Goal: Register for event/course: Sign up to attend an event or enroll in a course

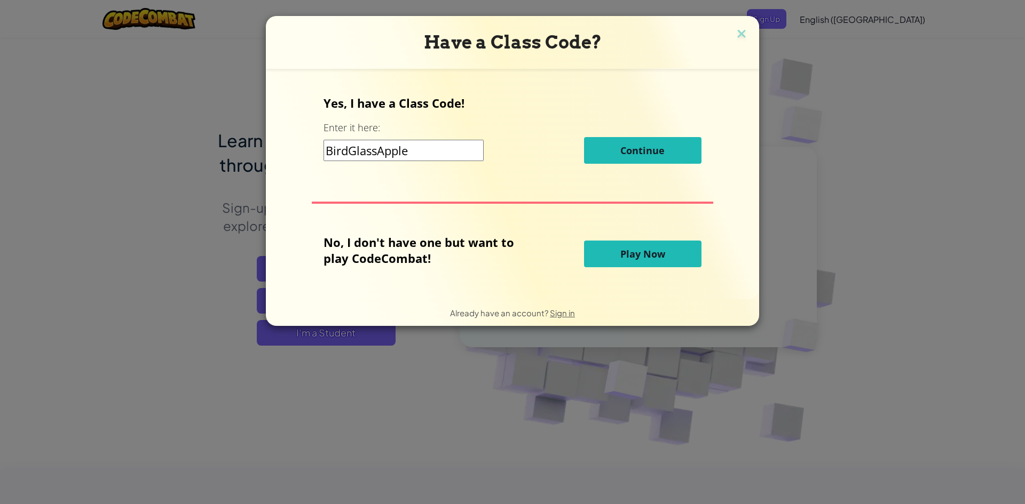
type input "BirdGlassApple"
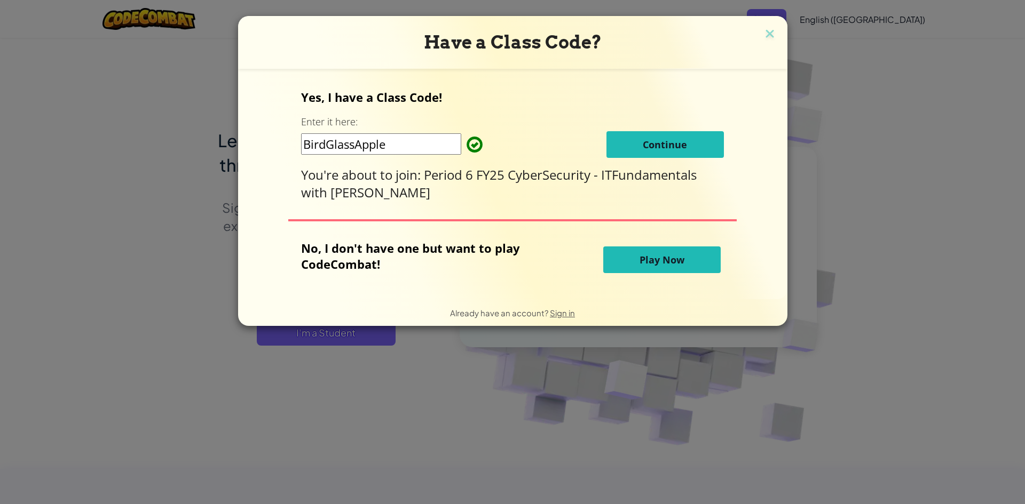
click at [648, 138] on span "Continue" at bounding box center [665, 144] width 44 height 13
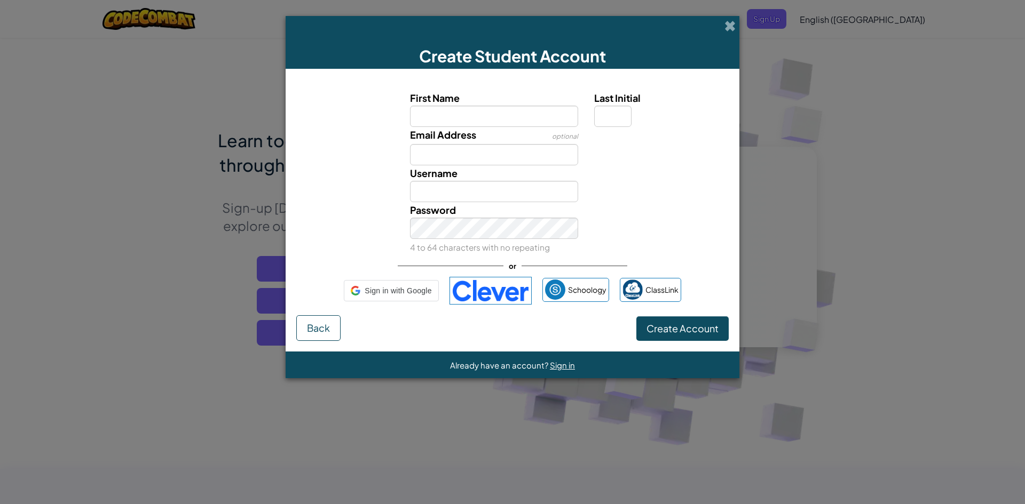
click at [465, 118] on input "First Name" at bounding box center [494, 116] width 169 height 21
drag, startPoint x: 639, startPoint y: 90, endPoint x: 637, endPoint y: 98, distance: 7.9
click at [639, 91] on label "Last Initial" at bounding box center [660, 97] width 132 height 15
click at [631, 106] on input "Last Initial" at bounding box center [612, 116] width 37 height 21
click at [479, 122] on input "First Name" at bounding box center [494, 116] width 169 height 21
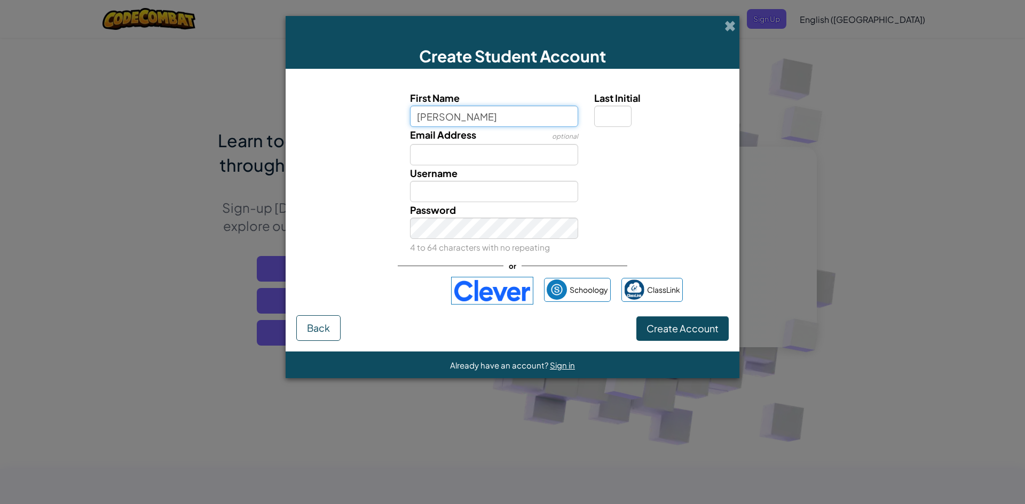
click at [422, 118] on input "[PERSON_NAME]" at bounding box center [494, 116] width 169 height 21
type input "[PERSON_NAME]"
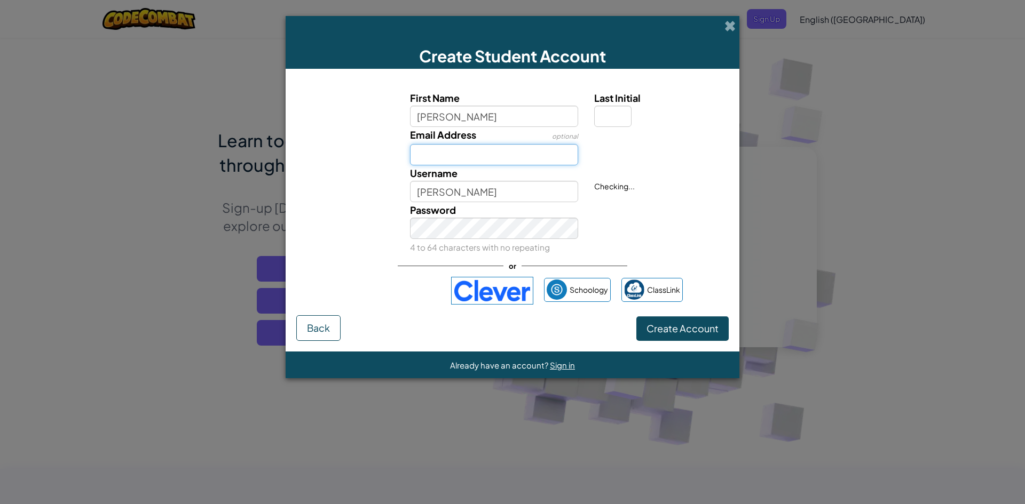
click at [445, 155] on input "Email Address" at bounding box center [494, 154] width 169 height 21
click at [500, 204] on div "Password 4 to 64 characters with no repeating" at bounding box center [494, 228] width 185 height 53
click at [693, 325] on span "Create Account" at bounding box center [682, 328] width 72 height 12
type input "D"
type input "[EMAIL_ADDRESS][DOMAIN_NAME]"
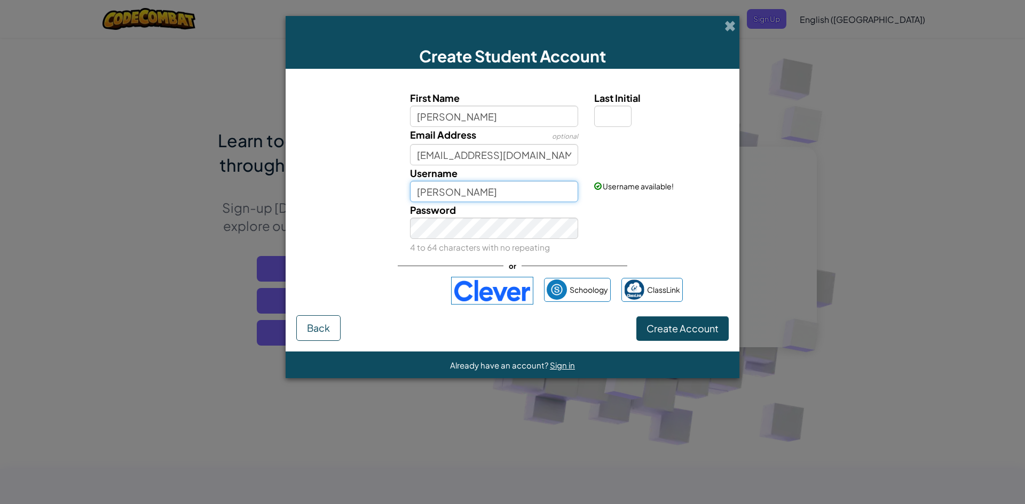
click at [454, 192] on input "[PERSON_NAME]" at bounding box center [494, 191] width 169 height 21
click at [663, 324] on span "Create Account" at bounding box center [682, 328] width 72 height 12
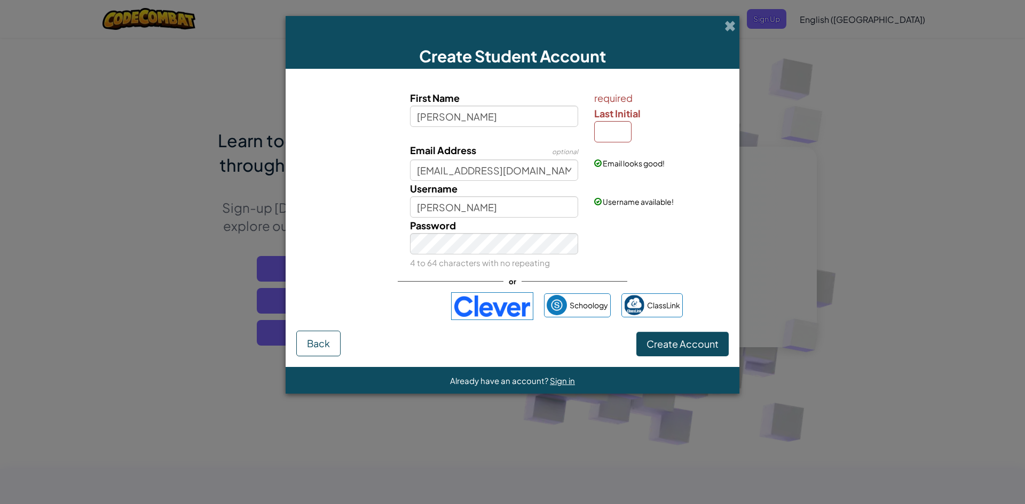
click at [616, 116] on span "Last Initial" at bounding box center [617, 113] width 46 height 12
click at [616, 121] on input "Last Initial" at bounding box center [612, 131] width 37 height 21
click at [616, 132] on input "Last Initial" at bounding box center [612, 131] width 37 height 21
type input "t"
type input "r"
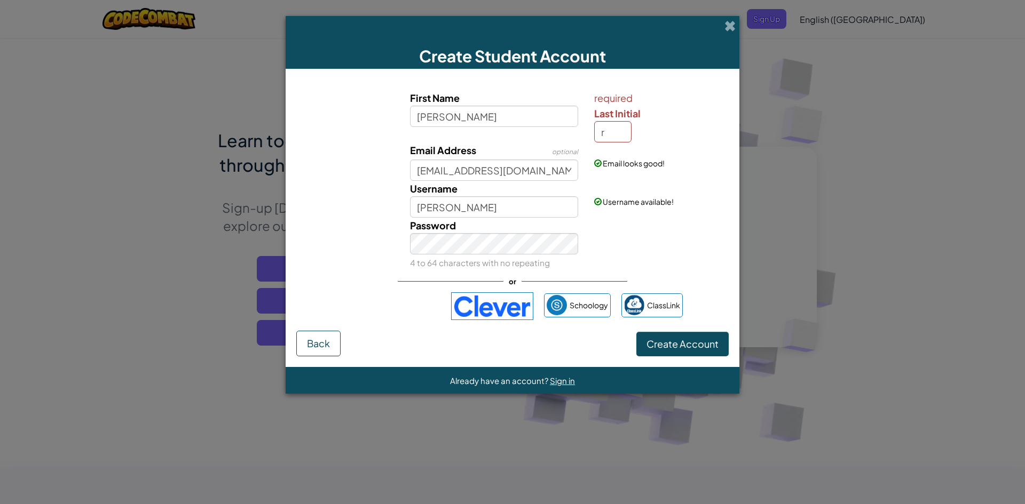
type input "ToviaR"
click at [671, 329] on div "First Name [PERSON_NAME] required Last Initial r Email Address optional [EMAIL_…" at bounding box center [512, 205] width 432 height 251
click at [675, 343] on span "Create Account" at bounding box center [682, 344] width 72 height 12
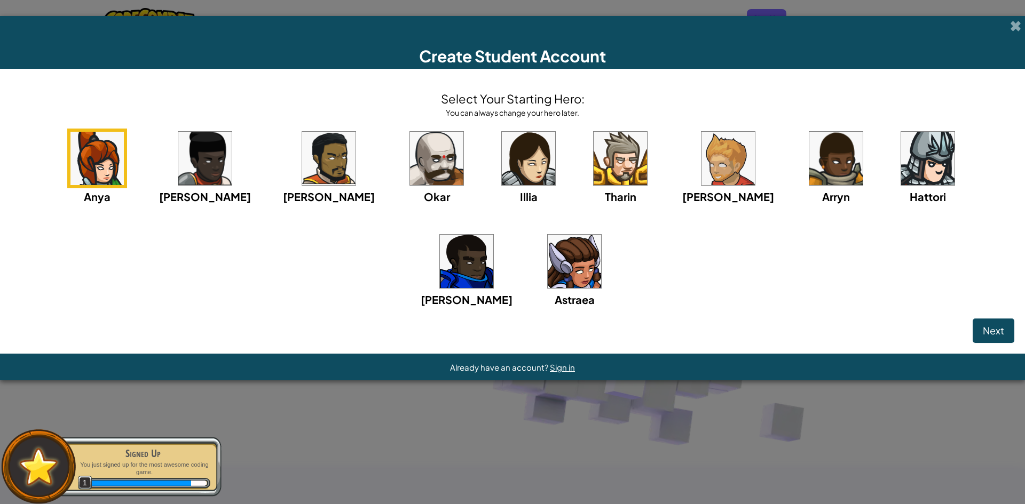
click at [548, 267] on img at bounding box center [574, 261] width 53 height 53
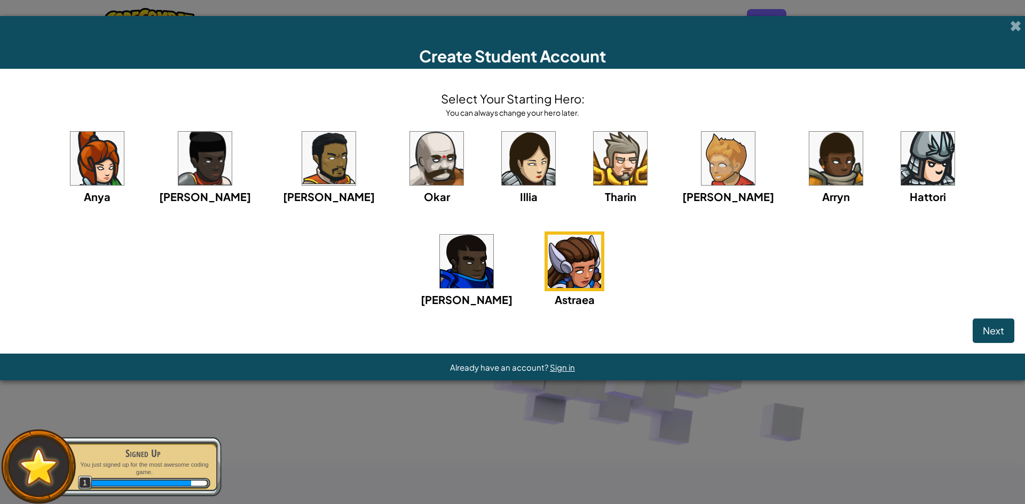
click at [548, 266] on img at bounding box center [574, 261] width 53 height 53
click at [1013, 323] on button "Next" at bounding box center [993, 331] width 42 height 25
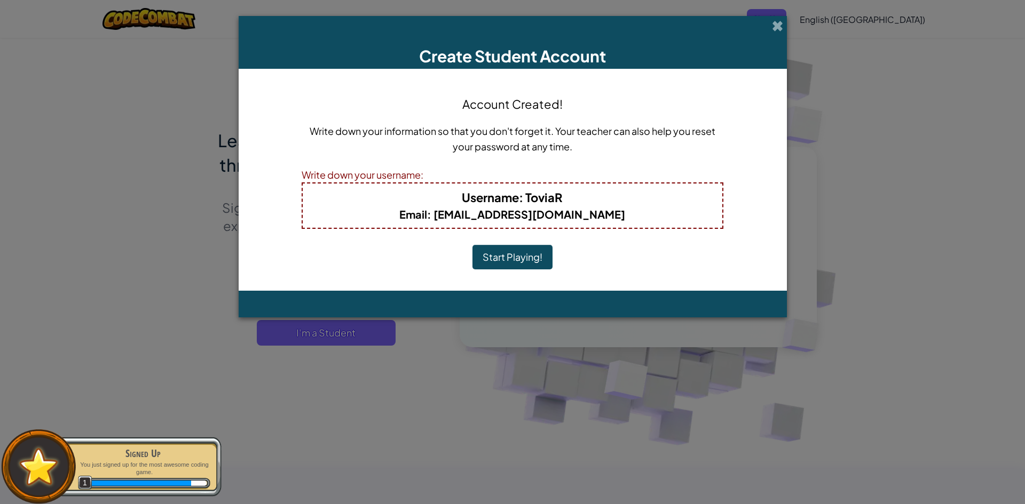
click at [517, 262] on button "Start Playing!" at bounding box center [512, 257] width 80 height 25
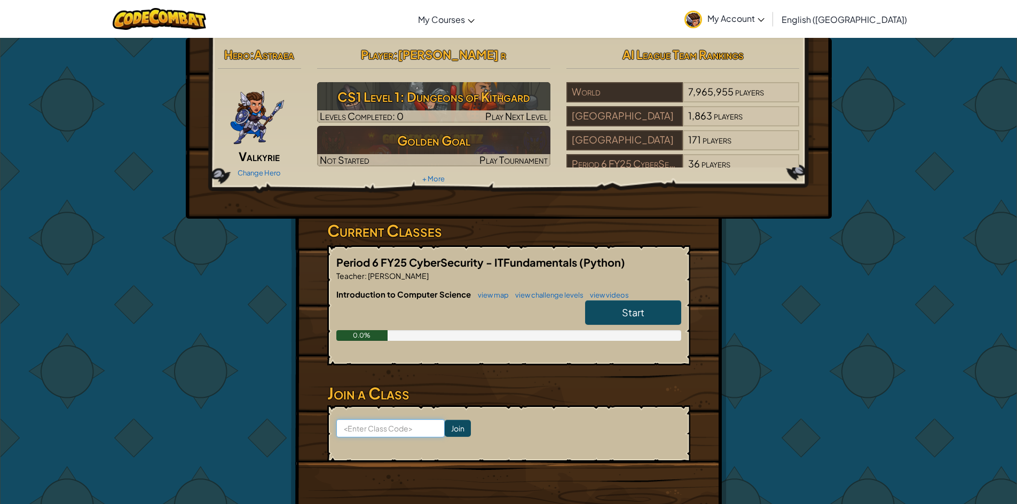
click at [367, 429] on input at bounding box center [390, 428] width 108 height 18
drag, startPoint x: 367, startPoint y: 429, endPoint x: 282, endPoint y: 363, distance: 106.9
click at [282, 363] on div "Hero : Astraea Valkyrie Change Hero Player : Tovia r CS1 Level 1: Dungeons of K…" at bounding box center [508, 279] width 624 height 483
click at [616, 312] on link "Start" at bounding box center [633, 312] width 96 height 25
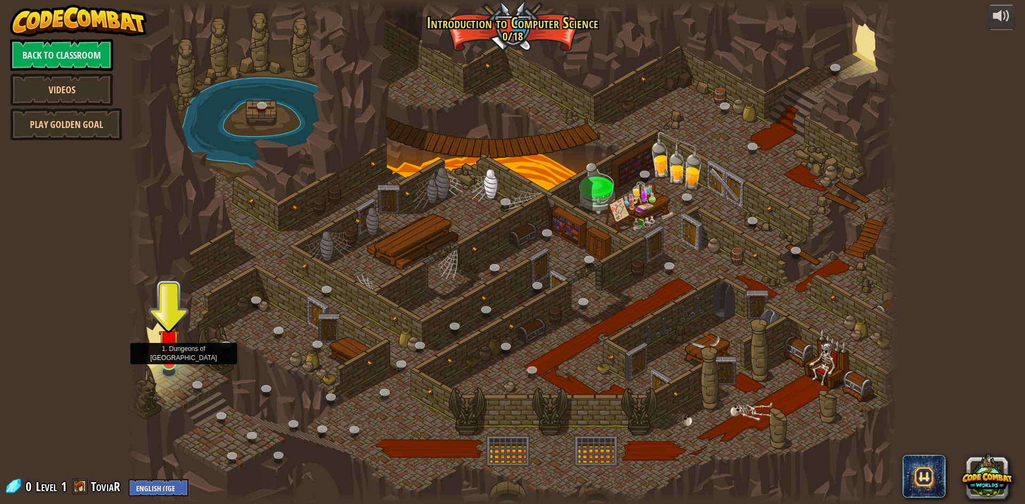
click at [169, 356] on img at bounding box center [169, 339] width 21 height 47
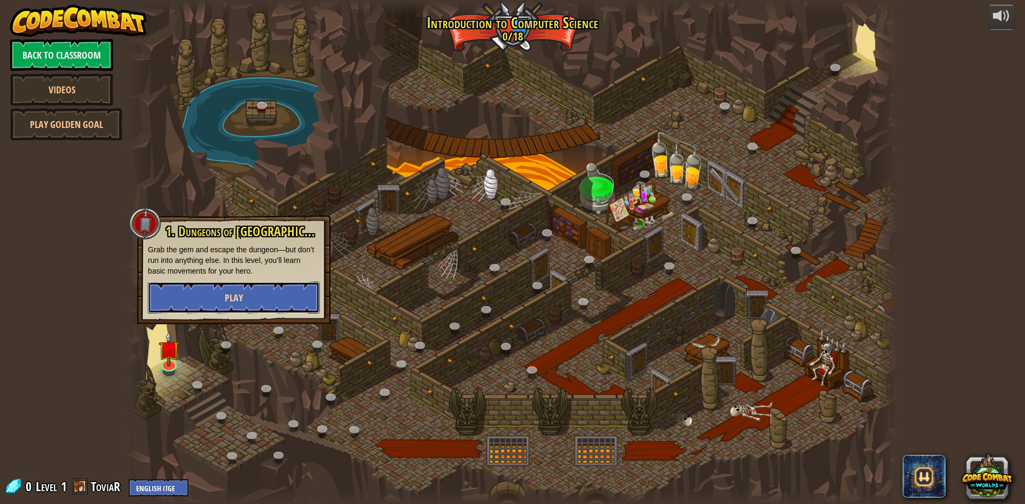
click at [249, 304] on button "Play" at bounding box center [234, 298] width 172 height 32
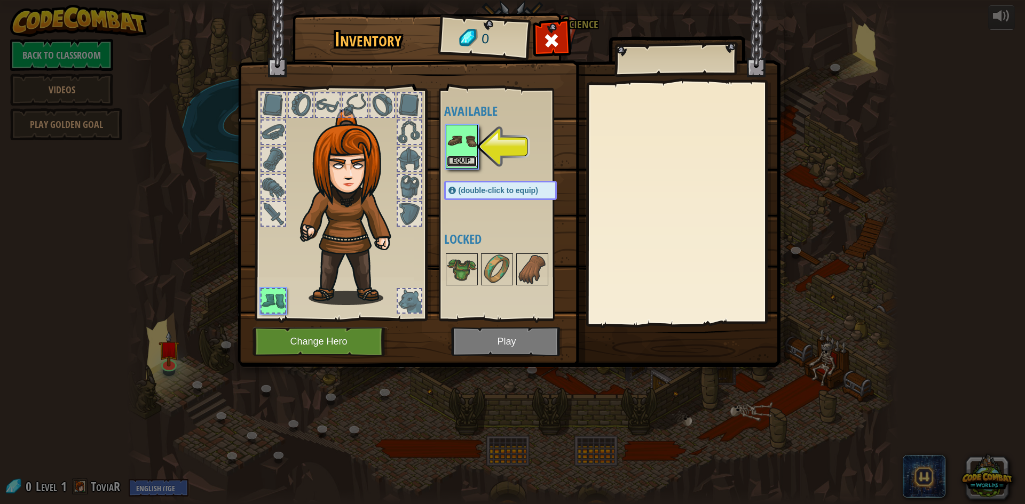
click at [462, 157] on button "Equip" at bounding box center [462, 161] width 30 height 11
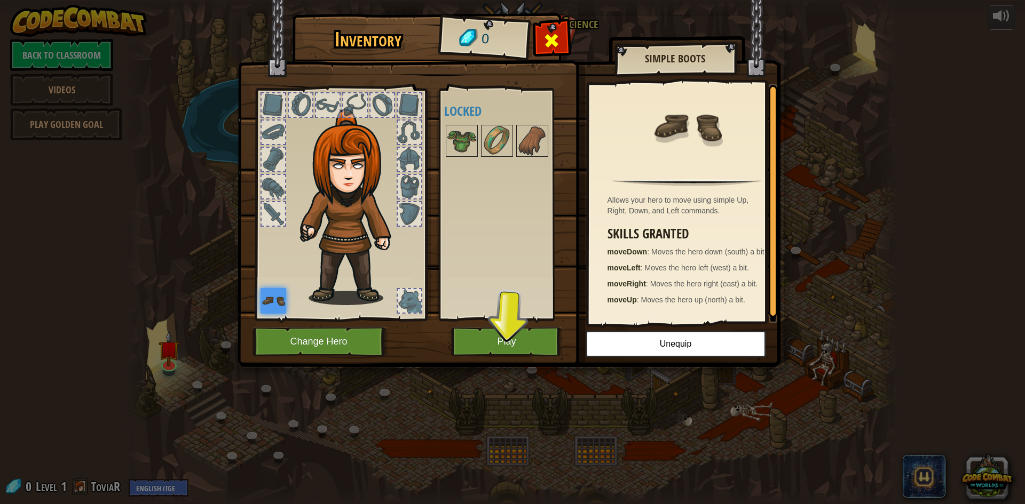
click at [542, 35] on div at bounding box center [552, 44] width 34 height 34
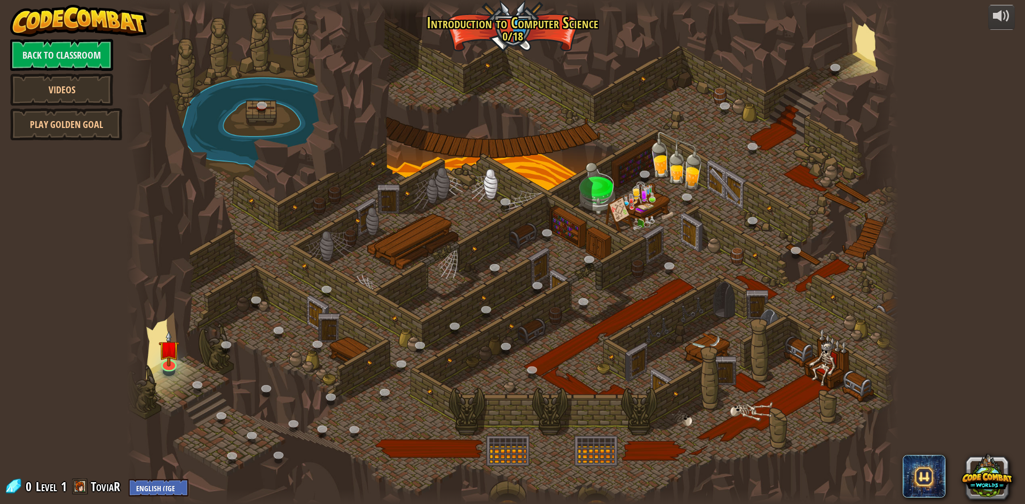
drag, startPoint x: 557, startPoint y: 335, endPoint x: 552, endPoint y: 345, distance: 11.2
